Goal: Transaction & Acquisition: Purchase product/service

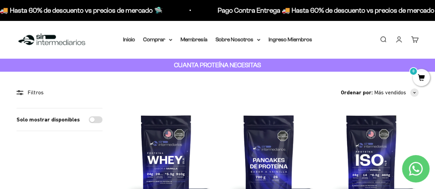
click at [397, 37] on link "Iniciar sesión" at bounding box center [399, 40] width 8 height 8
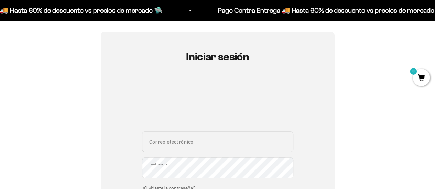
scroll to position [57, 0]
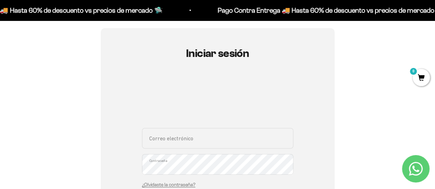
type input "[EMAIL_ADDRESS][DOMAIN_NAME]"
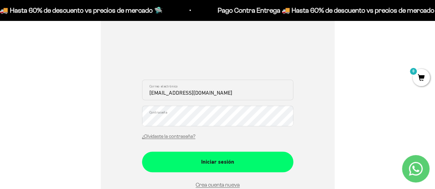
scroll to position [107, 0]
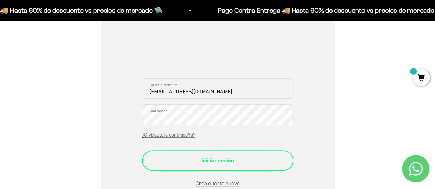
click at [178, 161] on div "Iniciar sesión" at bounding box center [218, 160] width 124 height 9
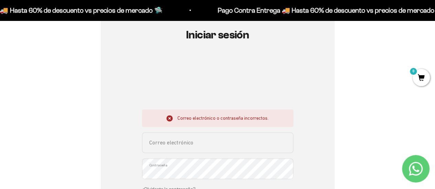
scroll to position [76, 0]
click at [198, 147] on input "Correo electrónico" at bounding box center [217, 142] width 151 height 21
type input "karito"
type input "[EMAIL_ADDRESS][DOMAIN_NAME]"
click at [114, 187] on div "Iniciar sesión Correo electrónico o contraseña incorrectos. karitohcg3@gmail.co…" at bounding box center [218, 150] width 234 height 283
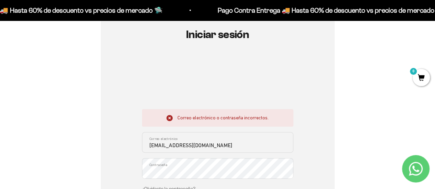
scroll to position [150, 0]
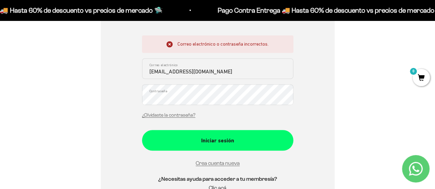
click at [101, 107] on div "Iniciar sesión Correo electrónico o contraseña incorrectos. karitohcg3@gmail.co…" at bounding box center [218, 76] width 234 height 283
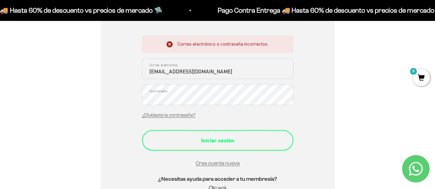
click at [195, 139] on div "Iniciar sesión" at bounding box center [218, 140] width 124 height 9
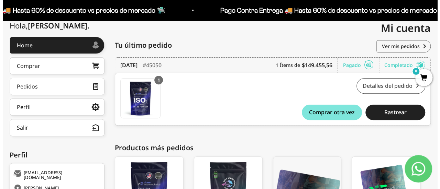
scroll to position [81, 0]
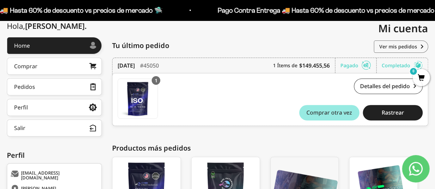
click at [320, 116] on button "Comprar otra vez" at bounding box center [329, 112] width 60 height 15
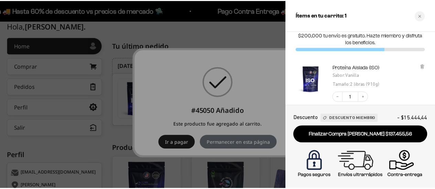
scroll to position [12, 0]
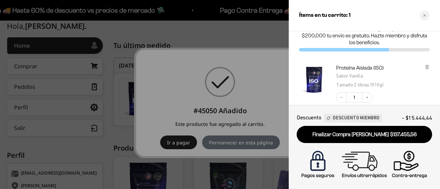
click at [178, 147] on div at bounding box center [220, 94] width 440 height 189
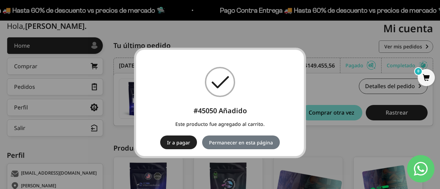
click at [341, 57] on div "× #45050 Añadido Este producto fue agregado al carrito. Ir a pagar No Permanece…" at bounding box center [220, 103] width 440 height 206
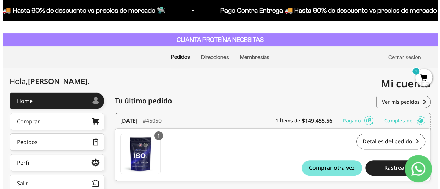
scroll to position [25, 0]
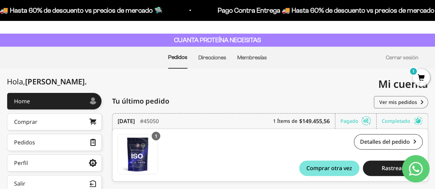
click at [422, 78] on span "1" at bounding box center [421, 77] width 17 height 17
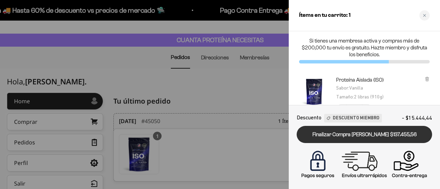
click at [370, 134] on link "Finalizar Compra Segura $137.455,56" at bounding box center [364, 135] width 135 height 18
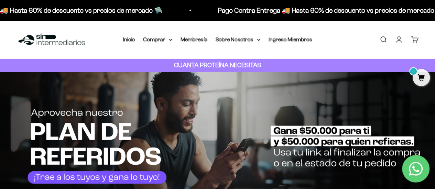
click at [333, 51] on div "Menú Buscar Inicio Comprar Proteínas Ver Todos Whey Iso Vegan Pancakes Pre-Entr…" at bounding box center [217, 40] width 435 height 38
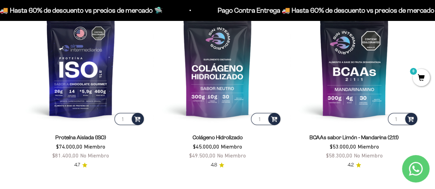
scroll to position [456, 0]
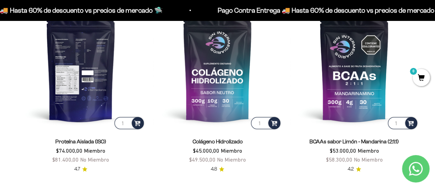
click at [81, 74] on img at bounding box center [81, 66] width 129 height 129
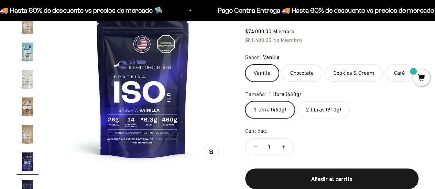
click at [322, 109] on label "2 libras (910g)" at bounding box center [323, 109] width 52 height 17
click at [245, 101] on input "2 libras (910g)" at bounding box center [245, 101] width 0 height 0
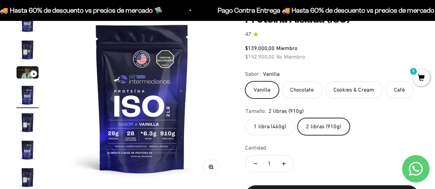
scroll to position [76, 0]
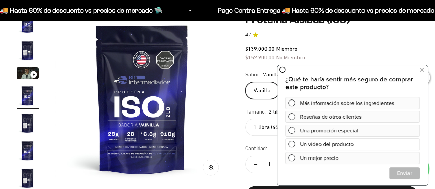
drag, startPoint x: 422, startPoint y: 71, endPoint x: 281, endPoint y: 143, distance: 158.4
click at [281, 143] on div "¿Qué te haría sentir más seguro de comprar este producto? Más información sobre…" at bounding box center [352, 124] width 151 height 121
click at [425, 69] on button at bounding box center [421, 69] width 12 height 11
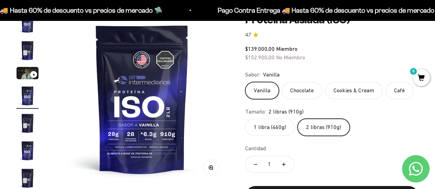
scroll to position [0, 0]
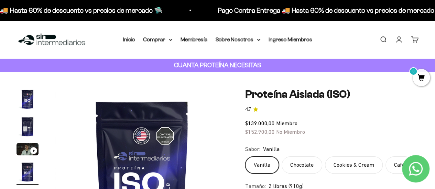
click at [54, 32] on img at bounding box center [52, 39] width 70 height 15
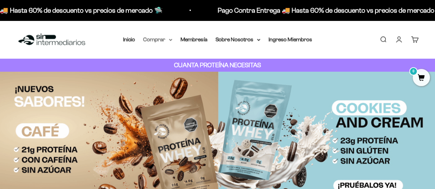
click at [171, 41] on icon at bounding box center [170, 40] width 3 height 2
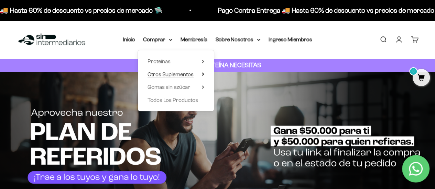
click at [203, 75] on icon at bounding box center [202, 74] width 1 height 3
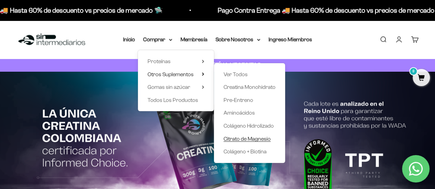
click at [248, 139] on span "Citrato de Magnesio" at bounding box center [246, 139] width 47 height 6
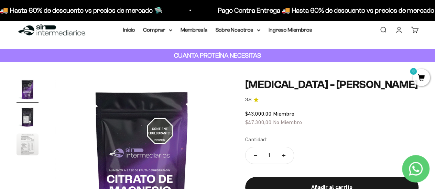
scroll to position [9, 0]
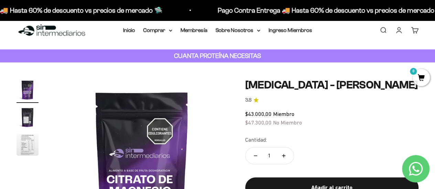
click at [20, 143] on img "Ir al artículo 3" at bounding box center [28, 145] width 22 height 22
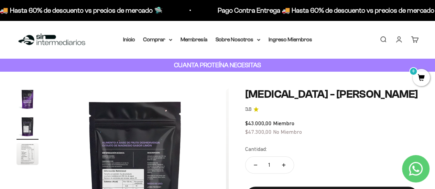
scroll to position [0, 177]
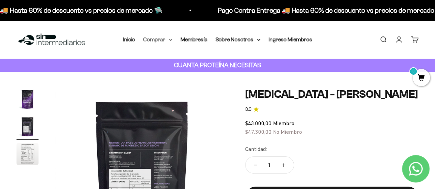
click at [170, 43] on summary "Comprar" at bounding box center [157, 39] width 29 height 9
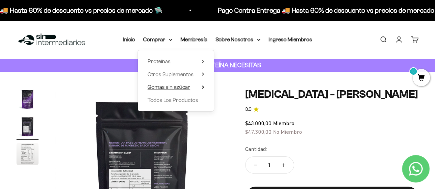
click at [200, 89] on summary "Gomas sin azúcar" at bounding box center [175, 87] width 57 height 9
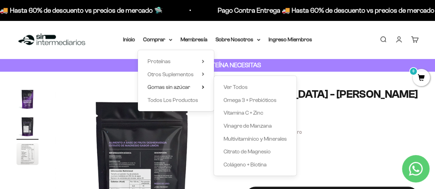
click at [235, 118] on div "Ver Todos Omega 3 + Prebióticos Vitamina C + Zinc Vinagre de Manzana Multivitam…" at bounding box center [255, 126] width 83 height 100
click at [239, 116] on span "Vitamina C + Zinc" at bounding box center [243, 113] width 40 height 6
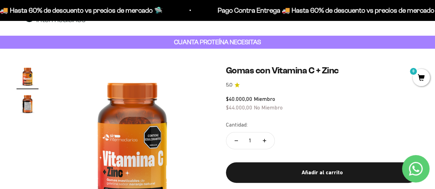
scroll to position [23, 0]
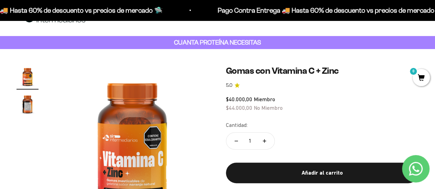
click at [28, 103] on img "Ir al artículo 2" at bounding box center [28, 104] width 22 height 22
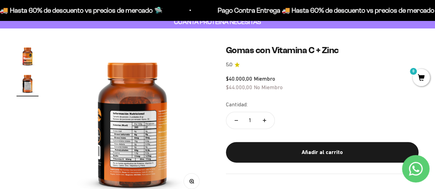
scroll to position [45, 0]
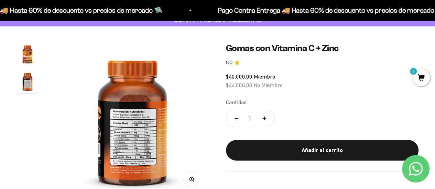
click at [26, 59] on img "Ir al artículo 1" at bounding box center [28, 54] width 22 height 22
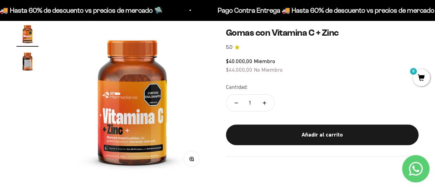
scroll to position [0, 0]
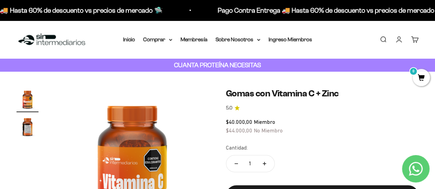
click at [173, 40] on nav "Inicio Comprar Proteínas Ver Todos Whey Iso Vegan" at bounding box center [217, 39] width 189 height 9
click at [170, 40] on icon at bounding box center [170, 39] width 3 height 1
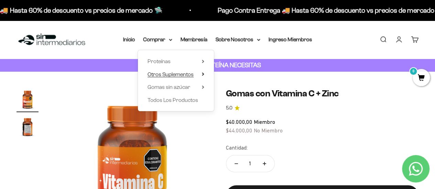
click at [202, 74] on icon at bounding box center [203, 74] width 2 height 3
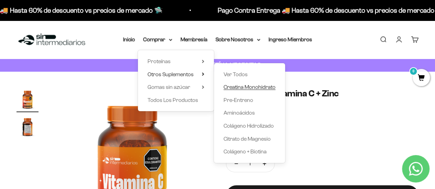
click at [231, 89] on span "Creatina Monohidrato" at bounding box center [249, 87] width 52 height 6
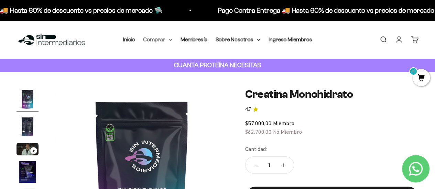
click at [172, 42] on summary "Comprar" at bounding box center [157, 39] width 29 height 9
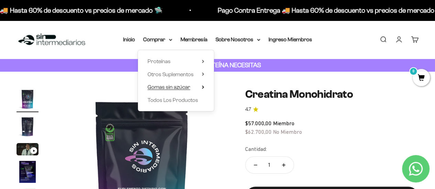
click at [203, 89] on icon at bounding box center [203, 87] width 2 height 3
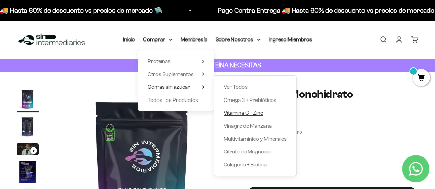
click at [235, 112] on span "Vitamina C + Zinc" at bounding box center [243, 113] width 40 height 6
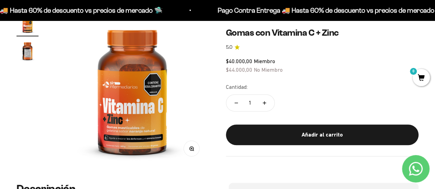
scroll to position [75, 0]
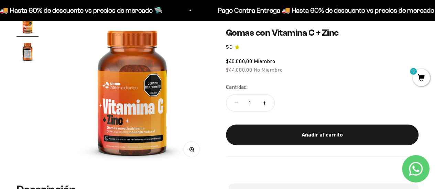
click at [20, 55] on img "Ir al artículo 2" at bounding box center [28, 52] width 22 height 22
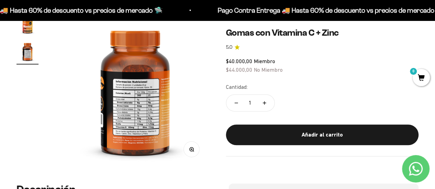
scroll to position [0, 158]
